Goal: Find contact information

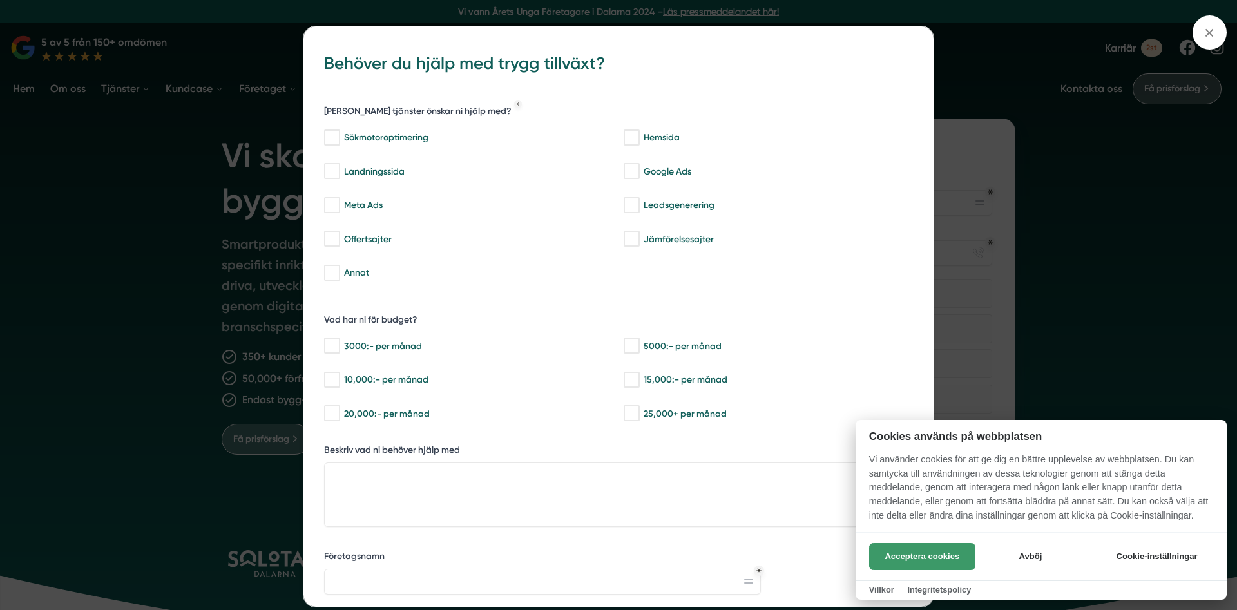
click at [914, 543] on button "Acceptera cookies" at bounding box center [922, 556] width 106 height 27
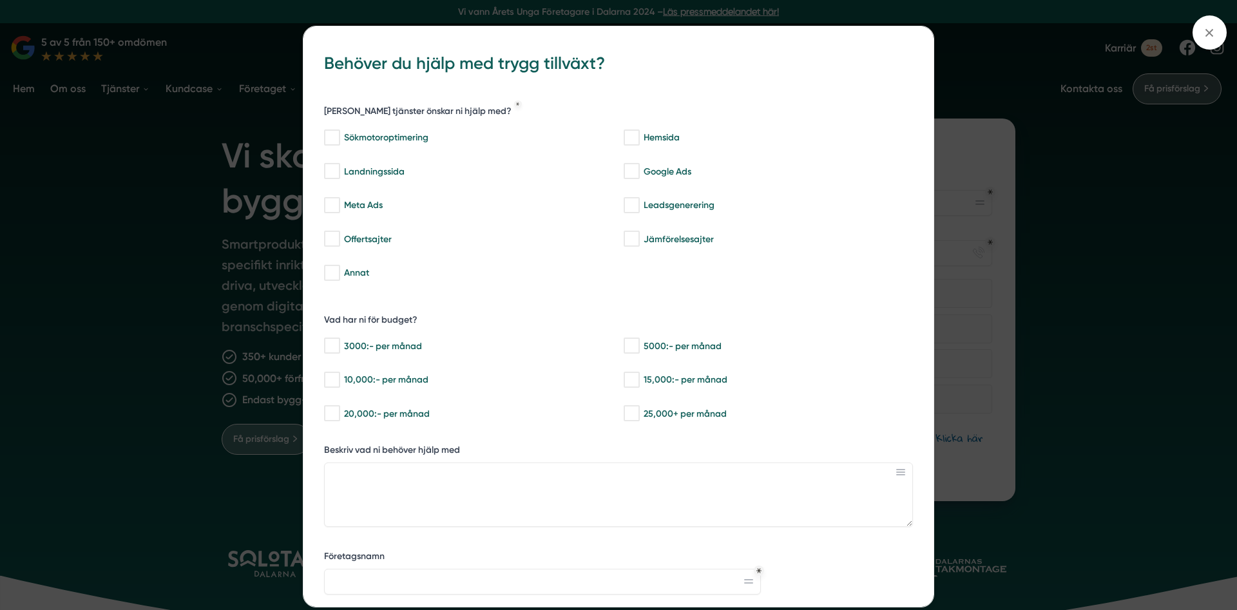
click at [1034, 73] on div "bbc9b822-b2c6-488a-ab3e-9a2d59e49c7c Behöver du hjälp med trygg tillväxt? [PERS…" at bounding box center [618, 305] width 1237 height 610
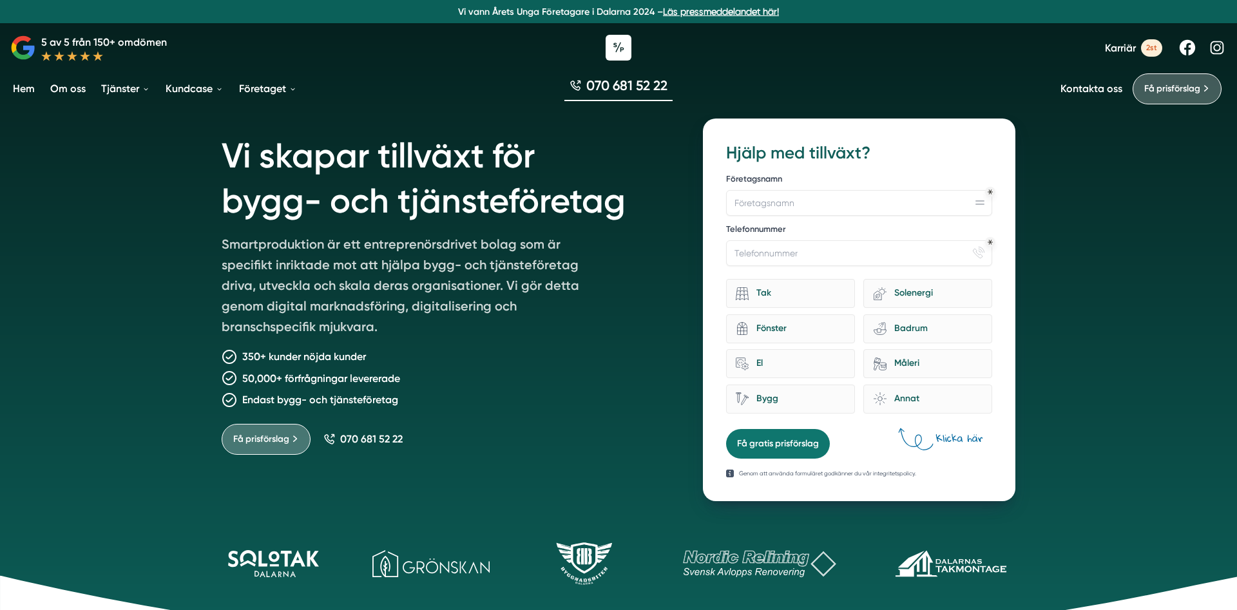
click at [381, 384] on p "50,000+ förfrågningar levererade" at bounding box center [321, 379] width 158 height 16
click at [322, 316] on p "Smartproduktion är ett entreprenörsdrivet bolag som är specifikt inriktade mot …" at bounding box center [407, 288] width 371 height 108
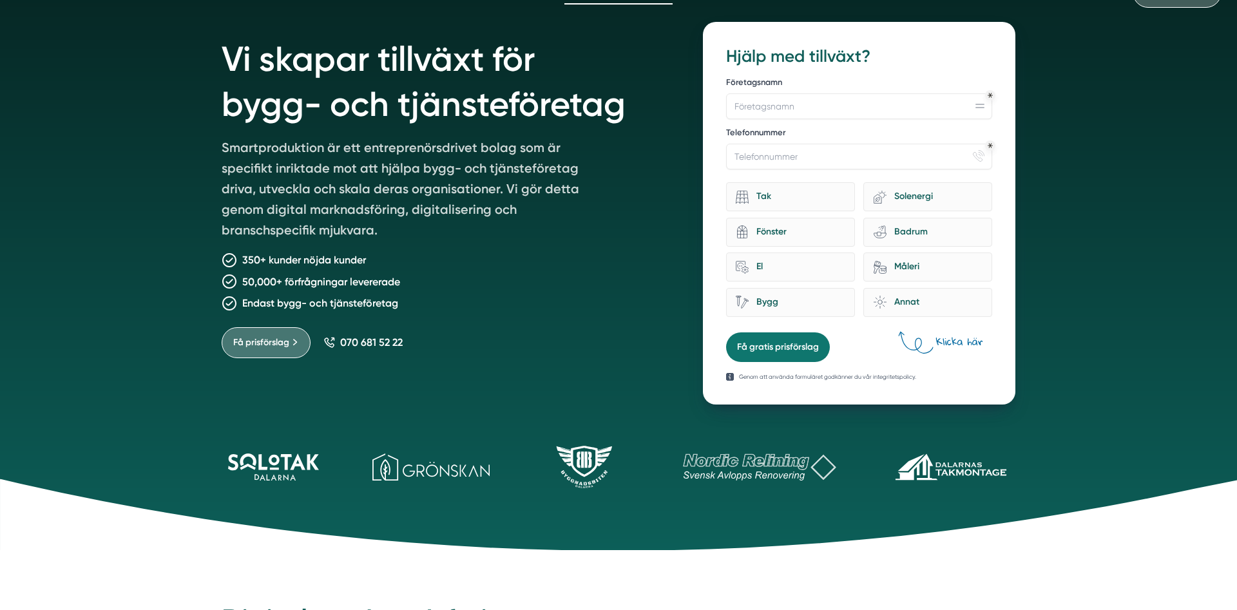
scroll to position [66, 0]
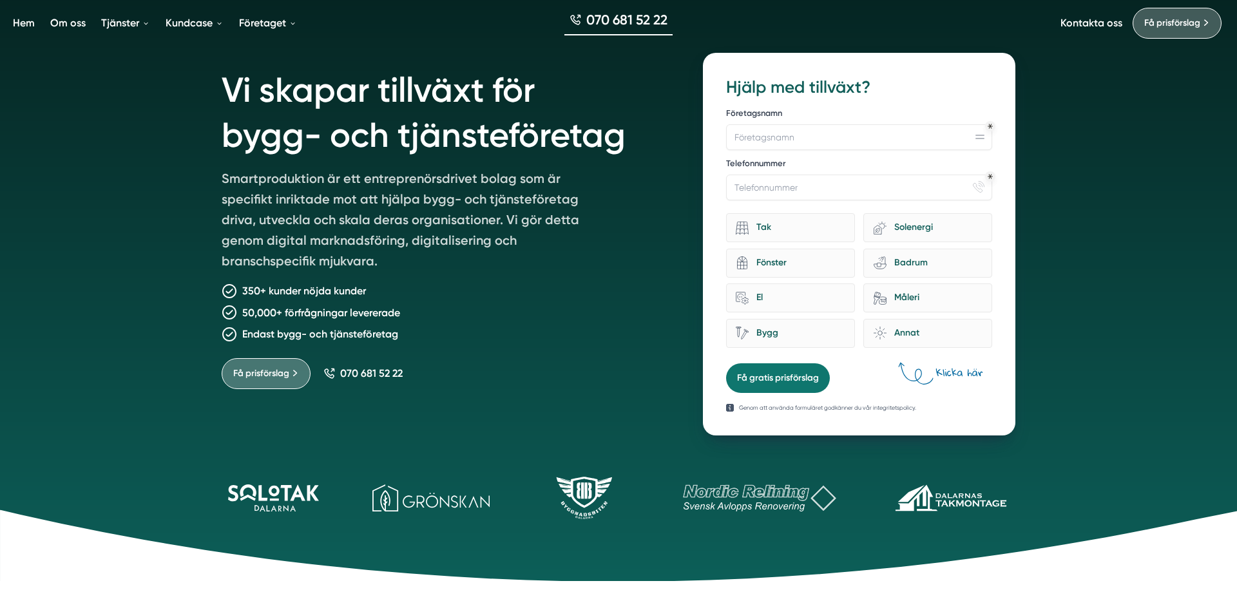
click at [1100, 289] on div "Vi skapar tillväxt för bygg- och tjänsteföretag Smartproduktion är ett entrepre…" at bounding box center [618, 257] width 1237 height 647
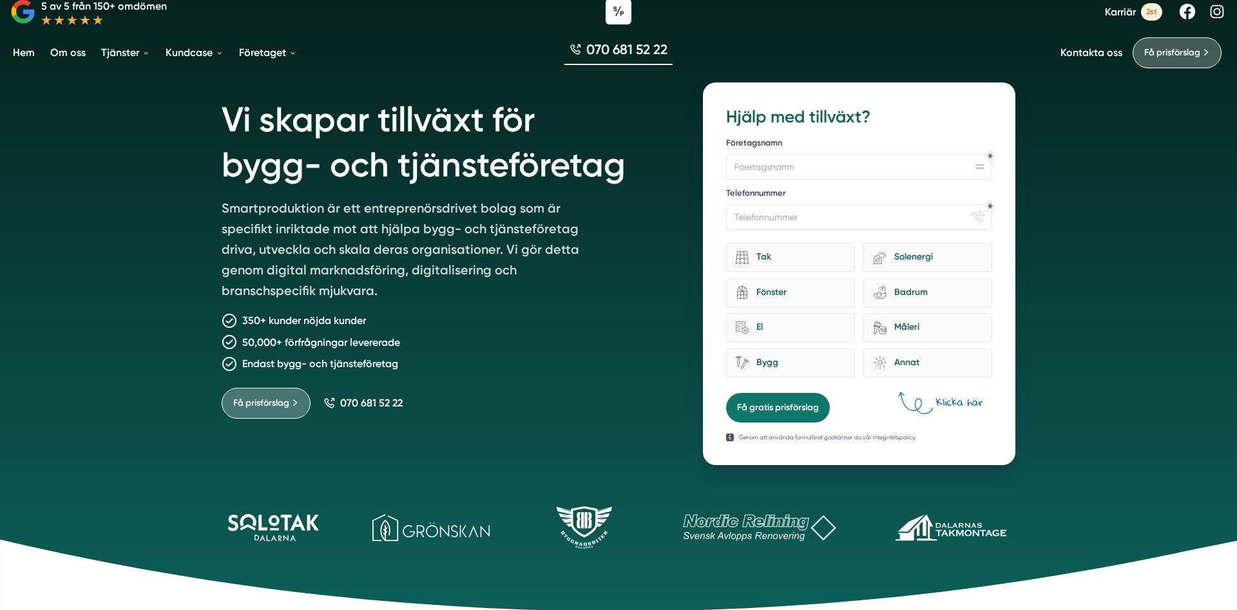
scroll to position [0, 0]
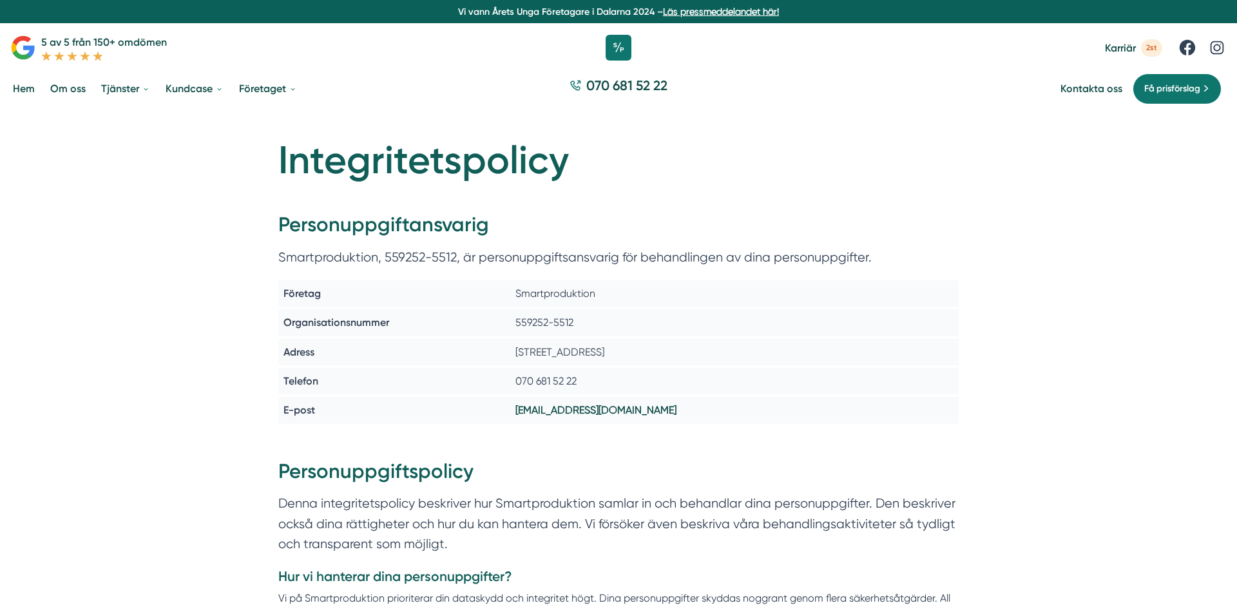
click at [548, 319] on div "559252-5512" at bounding box center [734, 322] width 448 height 26
click at [559, 385] on div "070 681 52 22" at bounding box center [734, 381] width 448 height 26
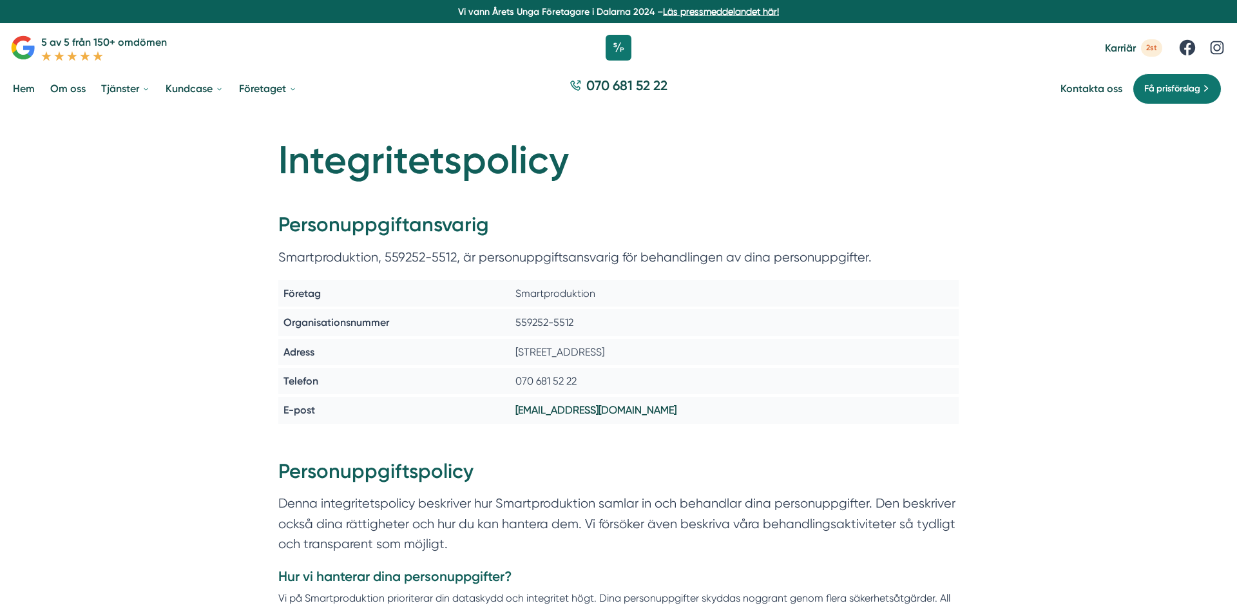
click at [559, 385] on div "070 681 52 22" at bounding box center [734, 381] width 448 height 26
click at [552, 296] on div "Smartproduktion" at bounding box center [734, 293] width 448 height 26
drag, startPoint x: 552, startPoint y: 296, endPoint x: 543, endPoint y: 331, distance: 35.3
click at [550, 302] on div "Smartproduktion" at bounding box center [734, 293] width 448 height 26
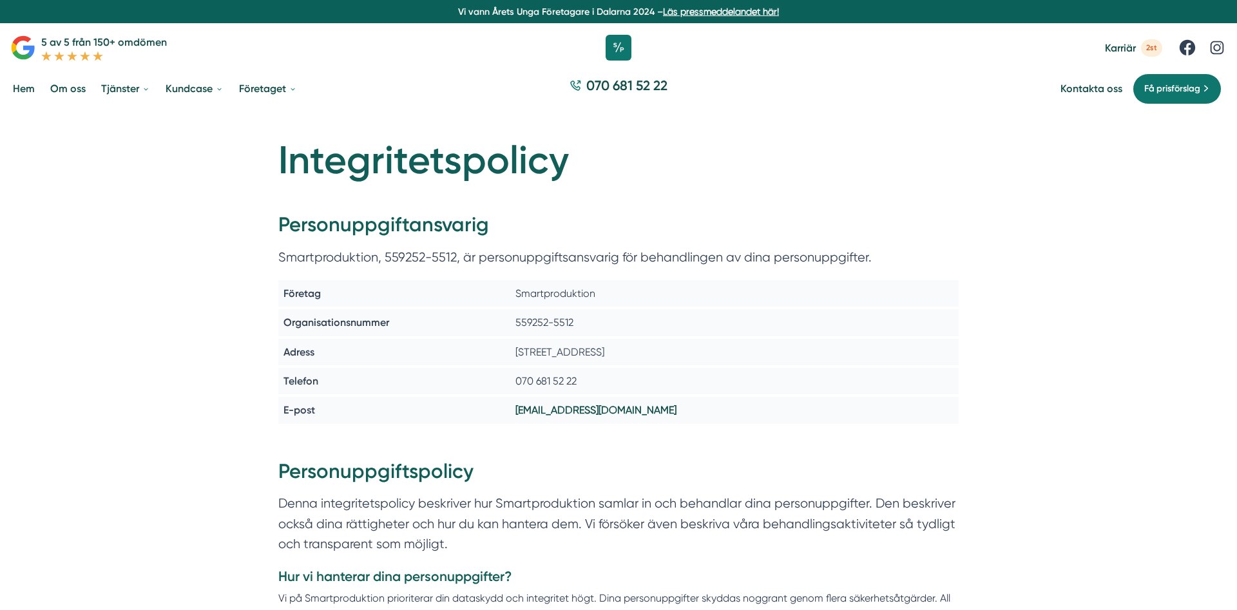
click at [543, 331] on div "559252-5512" at bounding box center [734, 322] width 448 height 26
click at [555, 291] on div "Smartproduktion" at bounding box center [734, 293] width 448 height 26
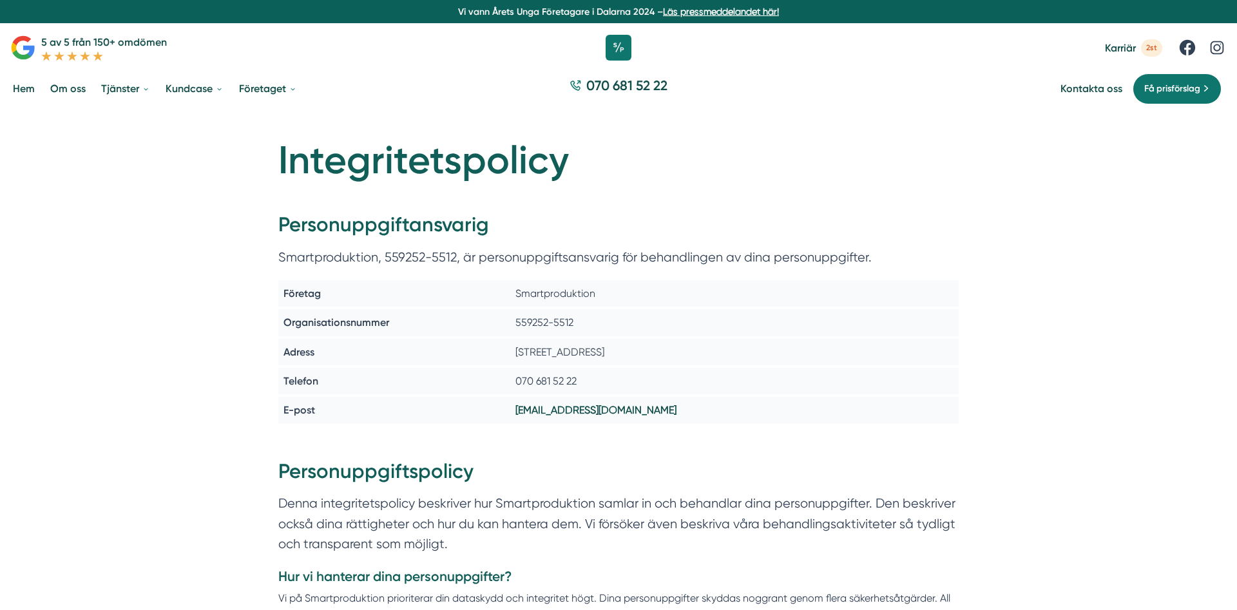
click at [555, 291] on div "Smartproduktion" at bounding box center [734, 293] width 448 height 26
click at [399, 253] on p "Smartproduktion, 559252-5512, är personuppgiftsansvarig för behandlingen av din…" at bounding box center [618, 260] width 680 height 26
drag, startPoint x: 399, startPoint y: 253, endPoint x: 430, endPoint y: 256, distance: 31.7
click at [430, 256] on p "Smartproduktion, 559252-5512, är personuppgiftsansvarig för behandlingen av din…" at bounding box center [618, 260] width 680 height 26
copy p "559252-5512"
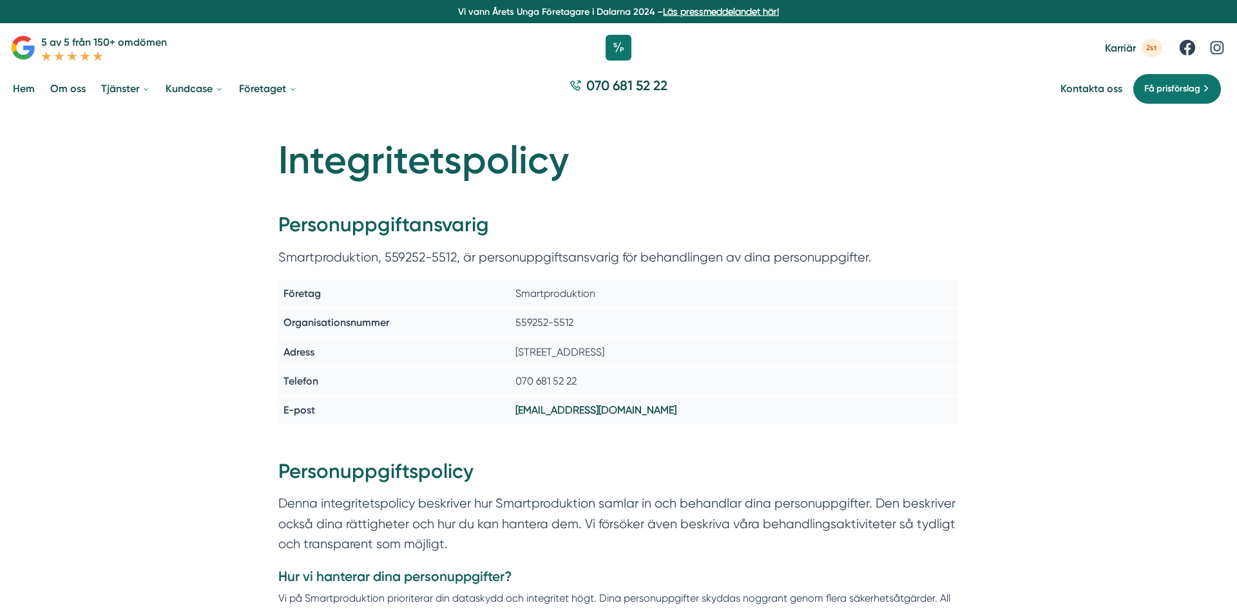
click at [508, 377] on div "Telefon 070 681 52 22" at bounding box center [618, 381] width 680 height 26
click at [526, 376] on div "070 681 52 22" at bounding box center [734, 381] width 448 height 26
click at [314, 256] on p "Smartproduktion, 559252-5512, är personuppgiftsansvarig för behandlingen av din…" at bounding box center [618, 260] width 680 height 26
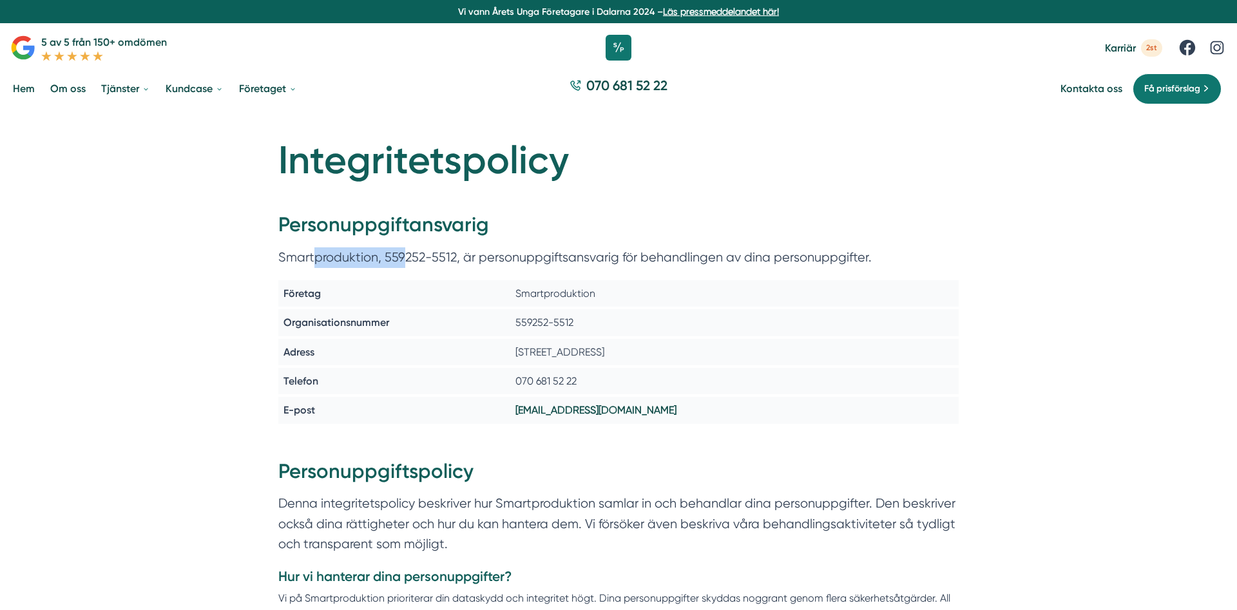
click at [314, 256] on p "Smartproduktion, 559252-5512, är personuppgiftsansvarig för behandlingen av din…" at bounding box center [618, 260] width 680 height 26
copy p "Smartproduktion"
click at [633, 359] on div "Mästargatan 5B, Borlänge, Sverige" at bounding box center [734, 352] width 448 height 26
